Goal: Task Accomplishment & Management: Use online tool/utility

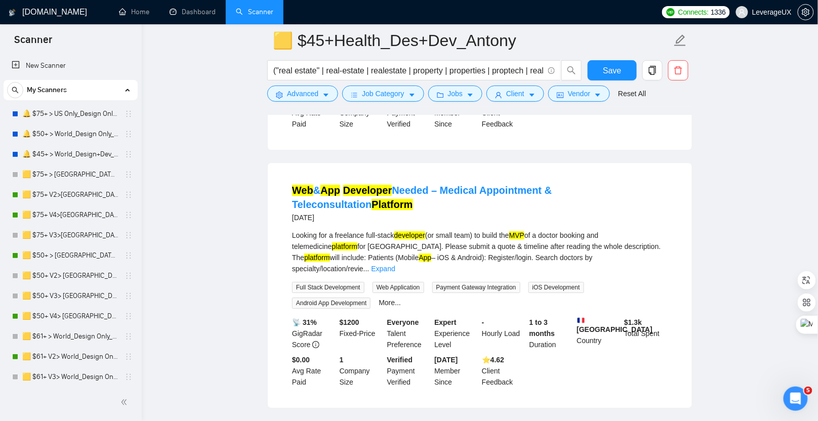
scroll to position [812, 0]
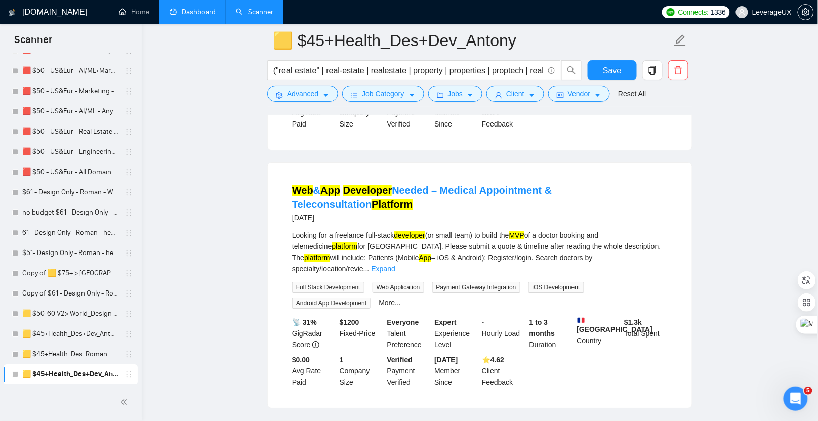
click at [189, 15] on link "Dashboard" at bounding box center [193, 12] width 46 height 9
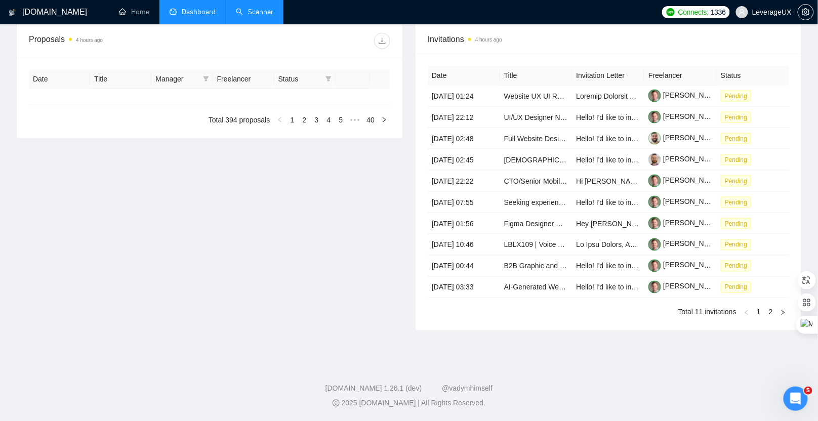
type input "2025-08-23"
type input "2025-09-22"
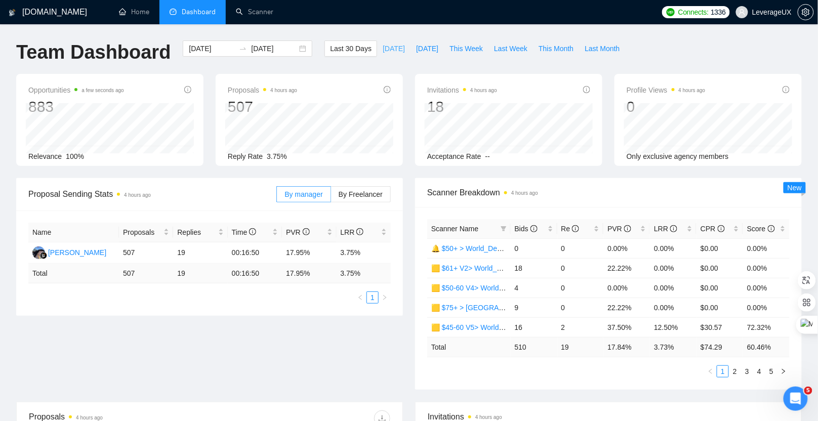
click at [389, 49] on span "Today" at bounding box center [394, 48] width 22 height 11
click at [367, 196] on span "By Freelancer" at bounding box center [361, 194] width 44 height 8
click at [331, 197] on input "By Freelancer" at bounding box center [331, 197] width 0 height 0
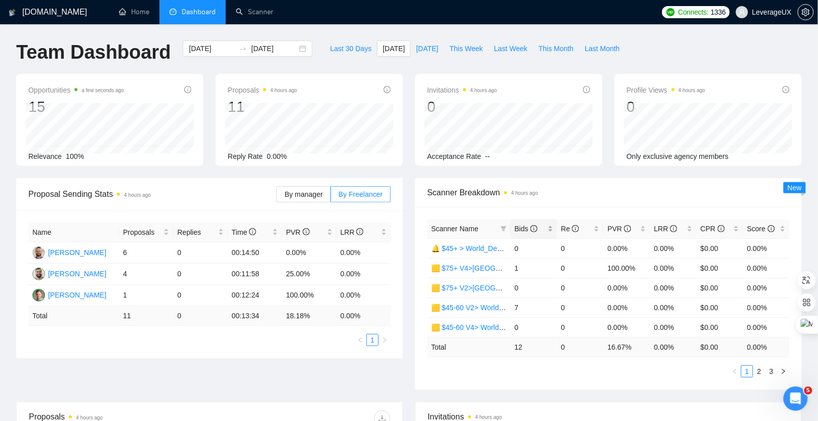
click at [526, 223] on span "Bids" at bounding box center [530, 228] width 31 height 11
click at [428, 52] on span "Yesterday" at bounding box center [427, 48] width 22 height 11
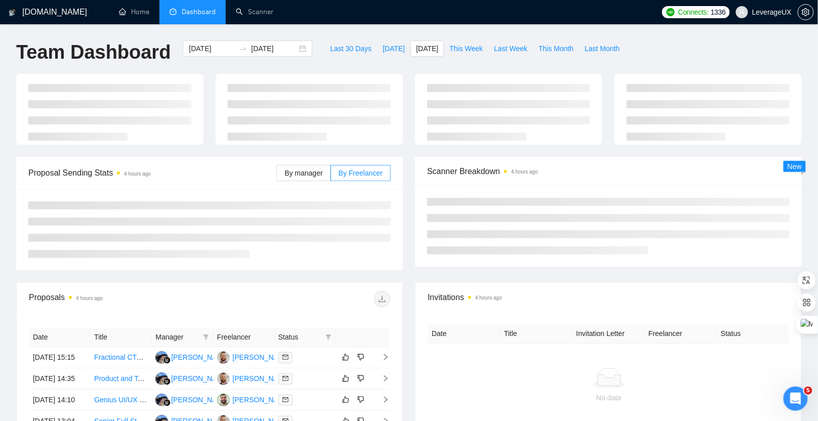
type input "2025-09-21"
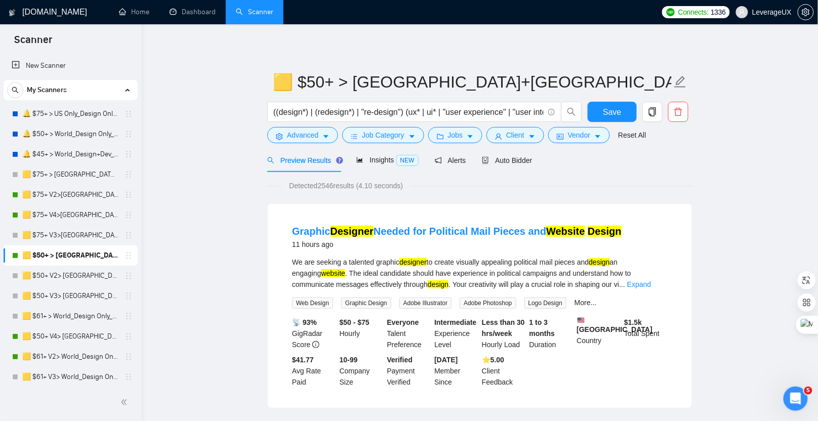
scroll to position [347, 0]
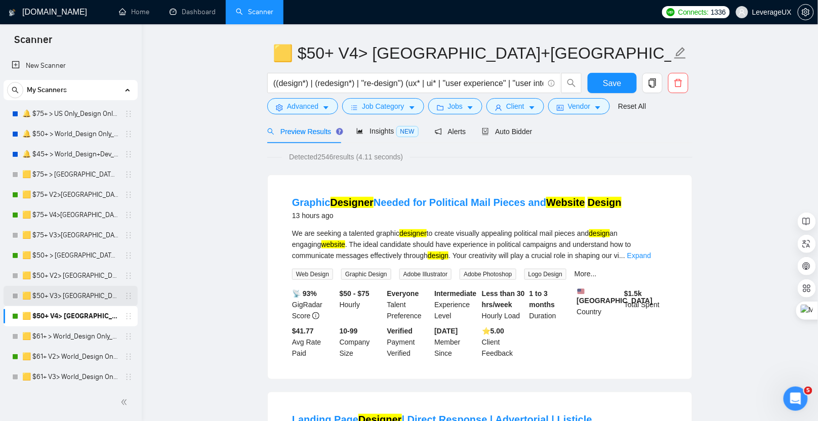
scroll to position [30, 0]
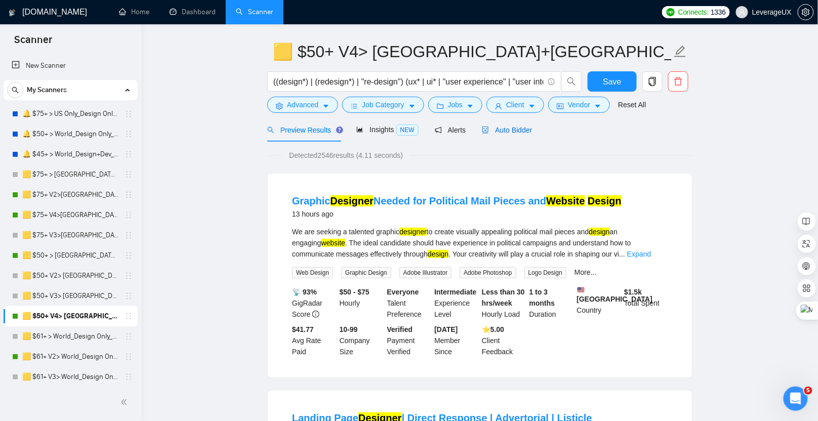
click at [501, 129] on span "Auto Bidder" at bounding box center [507, 130] width 50 height 8
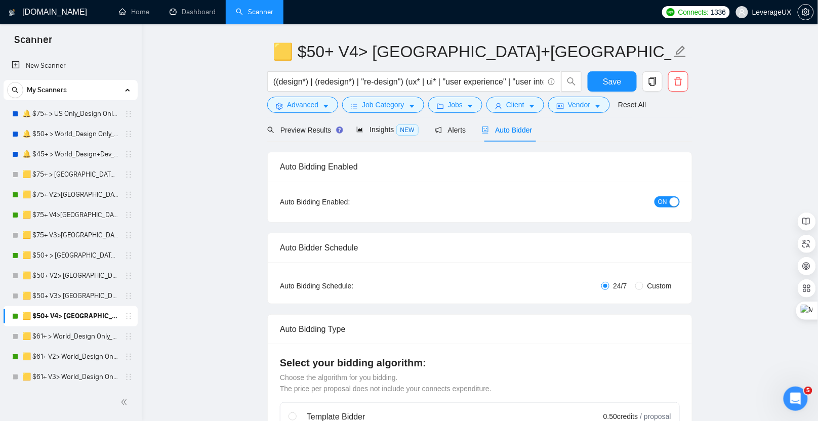
radio input "false"
radio input "true"
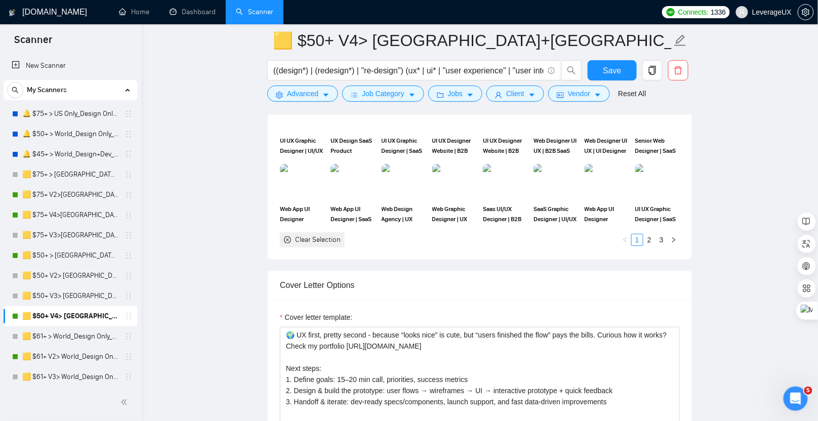
scroll to position [1235, 0]
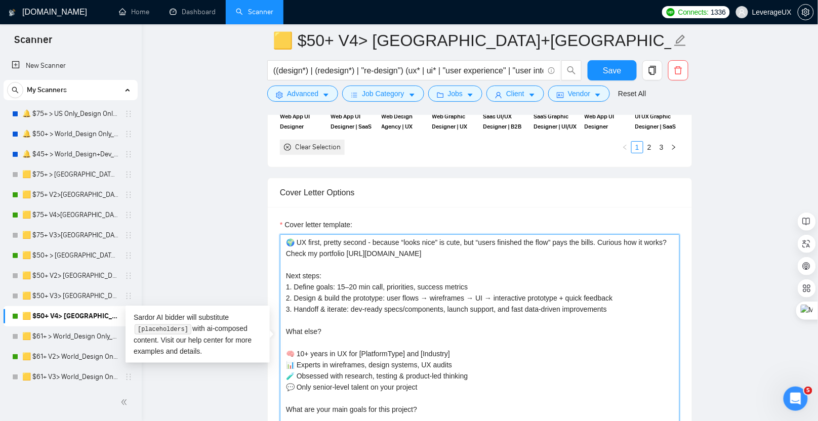
drag, startPoint x: 397, startPoint y: 246, endPoint x: 267, endPoint y: 237, distance: 130.4
click at [267, 237] on div "Cover Letter Options Cover letter template: 🌍 UX first, pretty second - because…" at bounding box center [479, 332] width 425 height 309
click at [501, 253] on textarea "🌍 UX first, pretty second - because “looks nice” is cute, but “users finished t…" at bounding box center [480, 348] width 400 height 228
drag, startPoint x: 294, startPoint y: 236, endPoint x: 313, endPoint y: 237, distance: 19.8
click at [313, 237] on textarea "🌍 UX first, pretty second - because “looks nice” is cute, but “users finished t…" at bounding box center [480, 348] width 400 height 228
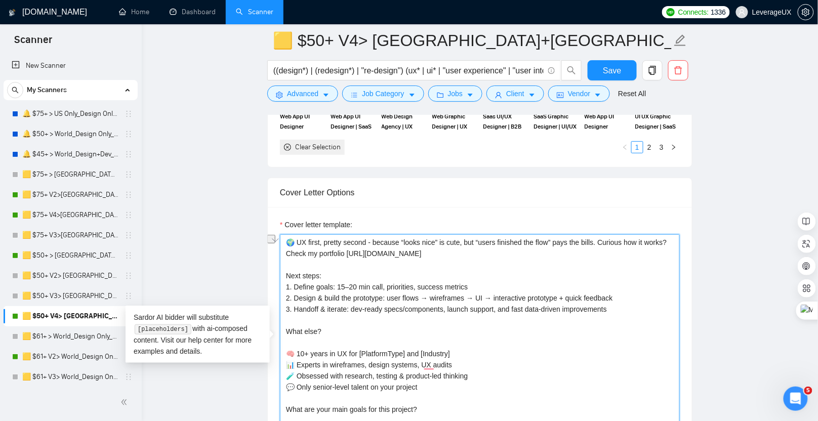
click at [395, 243] on textarea "🌍 UX first, pretty second - because “looks nice” is cute, but “users finished t…" at bounding box center [480, 348] width 400 height 228
click at [500, 257] on textarea "🌍 UX first, pretty second - because “looks nice” is cute, but “users finished t…" at bounding box center [480, 348] width 400 height 228
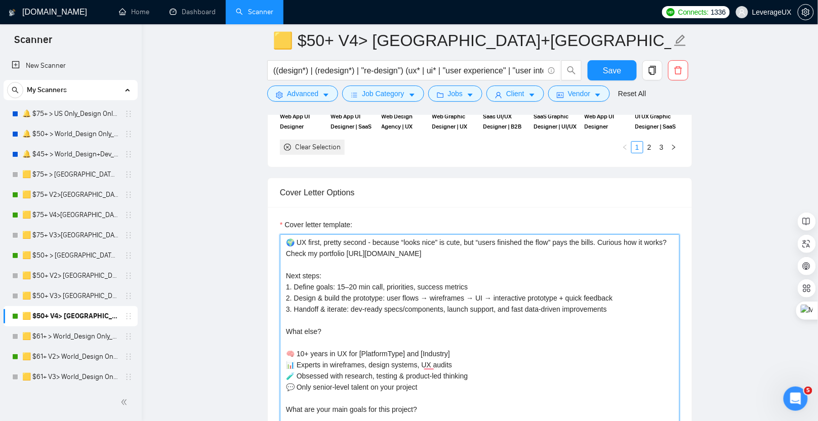
scroll to position [1022, 0]
